Goal: Information Seeking & Learning: Learn about a topic

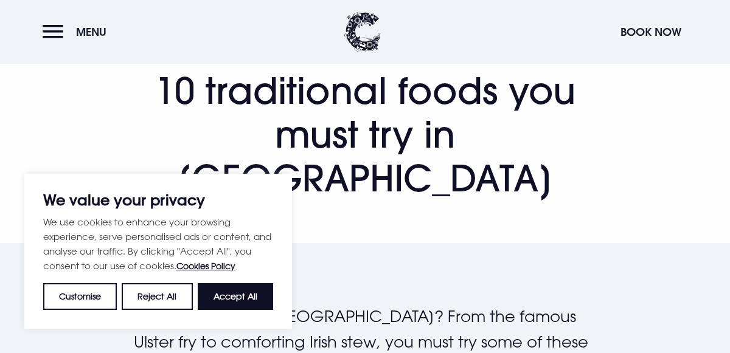
scroll to position [119, 0]
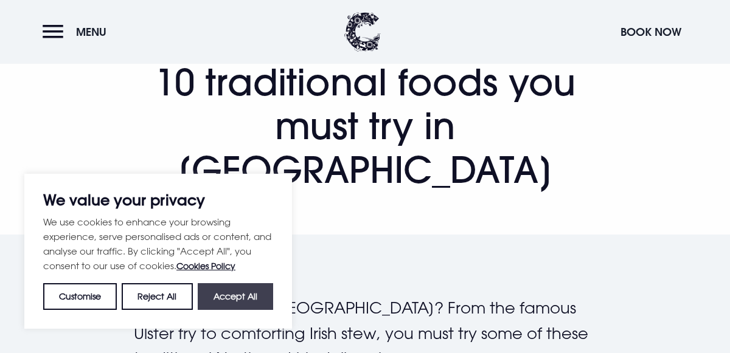
click at [246, 285] on button "Accept All" at bounding box center [235, 296] width 75 height 27
checkbox input "true"
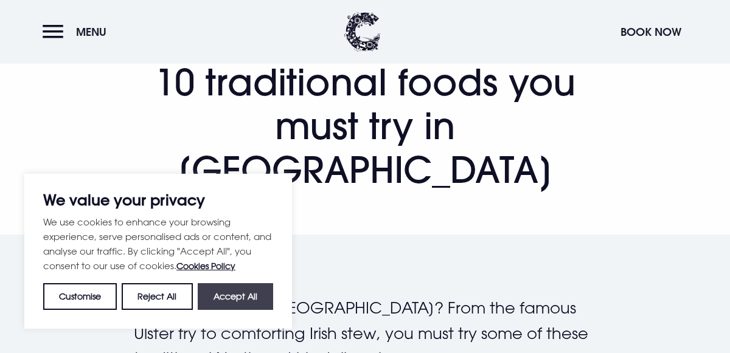
checkbox input "true"
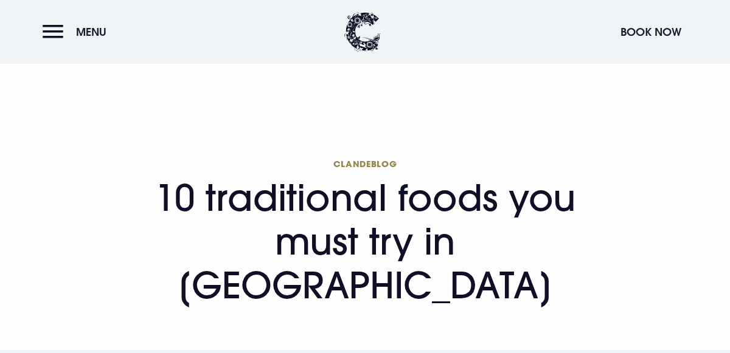
scroll to position [1, 0]
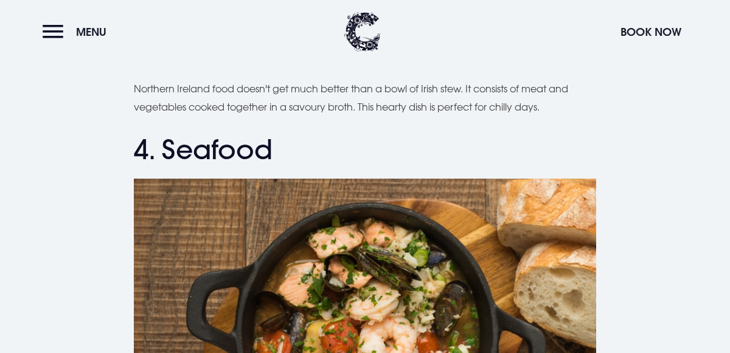
scroll to position [1127, 0]
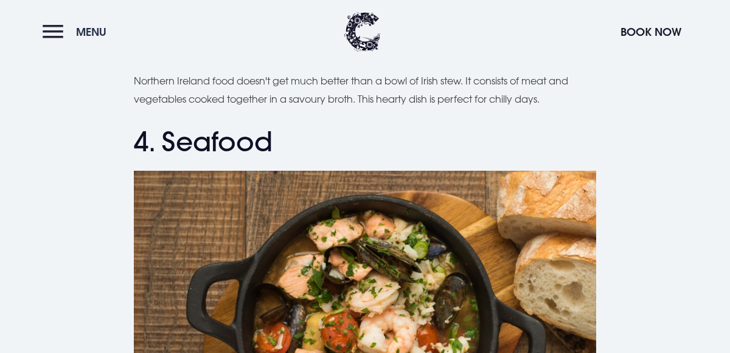
click at [49, 36] on button "Menu" at bounding box center [78, 32] width 70 height 26
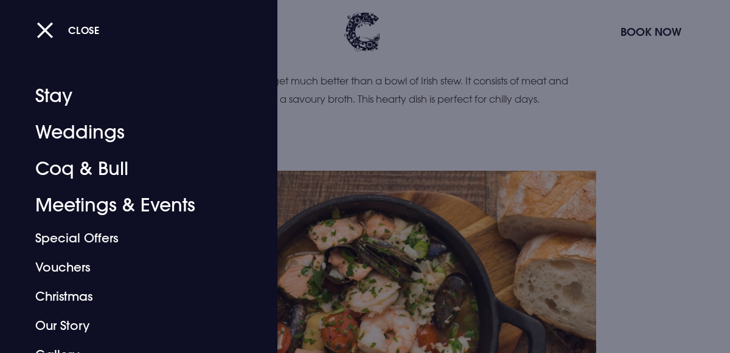
click at [319, 82] on div at bounding box center [365, 176] width 730 height 353
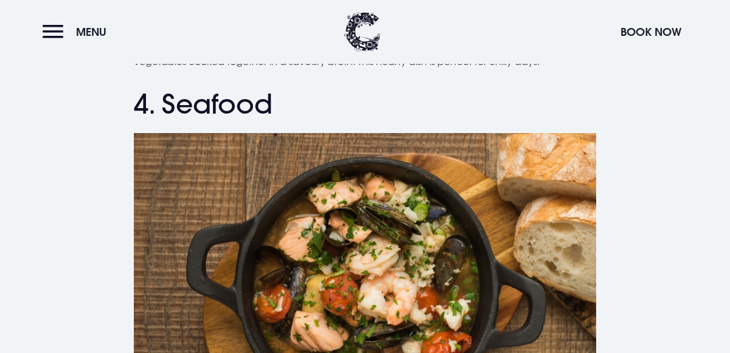
scroll to position [0, 0]
